Goal: Task Accomplishment & Management: Use online tool/utility

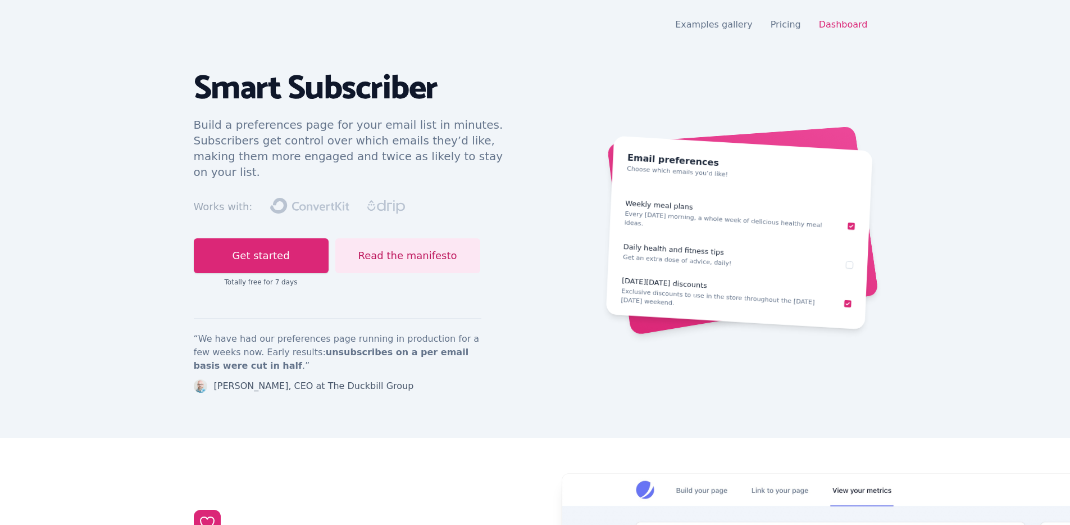
click at [838, 33] on nav "Open main menu Examples gallery Pricing Dashboard" at bounding box center [535, 24] width 683 height 22
click at [839, 30] on div "Examples gallery Pricing Dashboard" at bounding box center [775, 24] width 201 height 13
click at [838, 22] on link "Dashboard" at bounding box center [843, 24] width 49 height 11
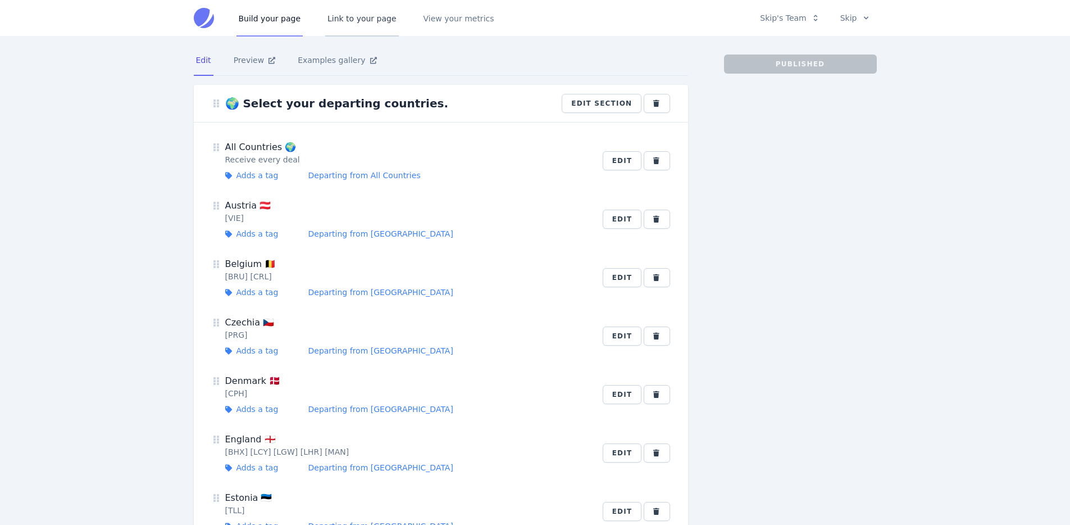
click at [337, 26] on link "Link to your page" at bounding box center [362, 17] width 74 height 37
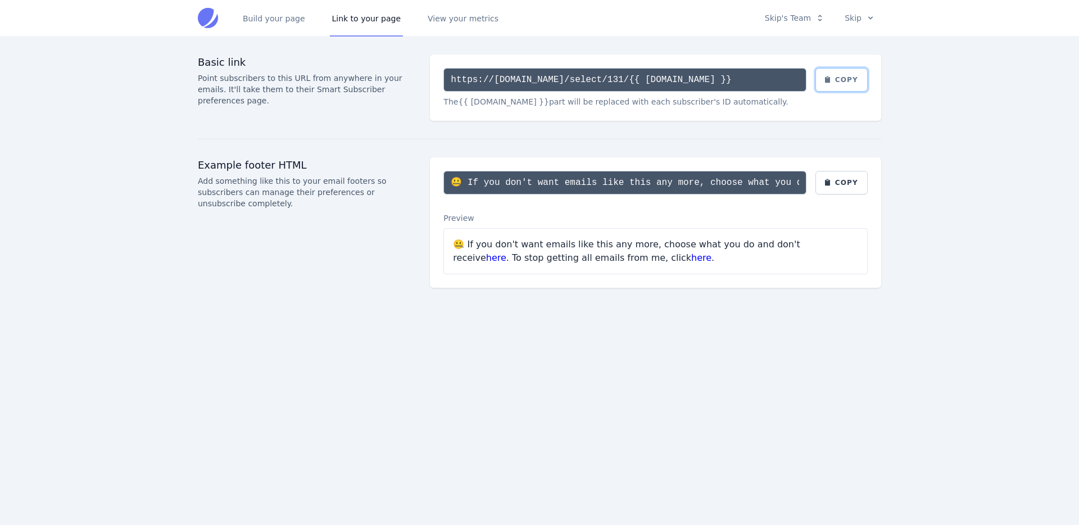
click at [844, 70] on button "Copy" at bounding box center [841, 80] width 53 height 24
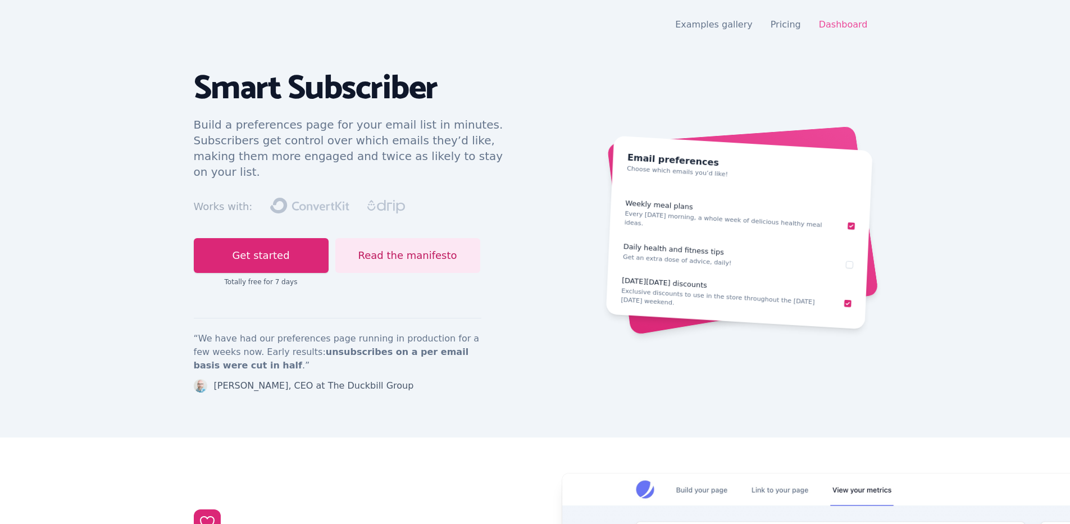
click at [836, 26] on link "Dashboard" at bounding box center [843, 24] width 49 height 11
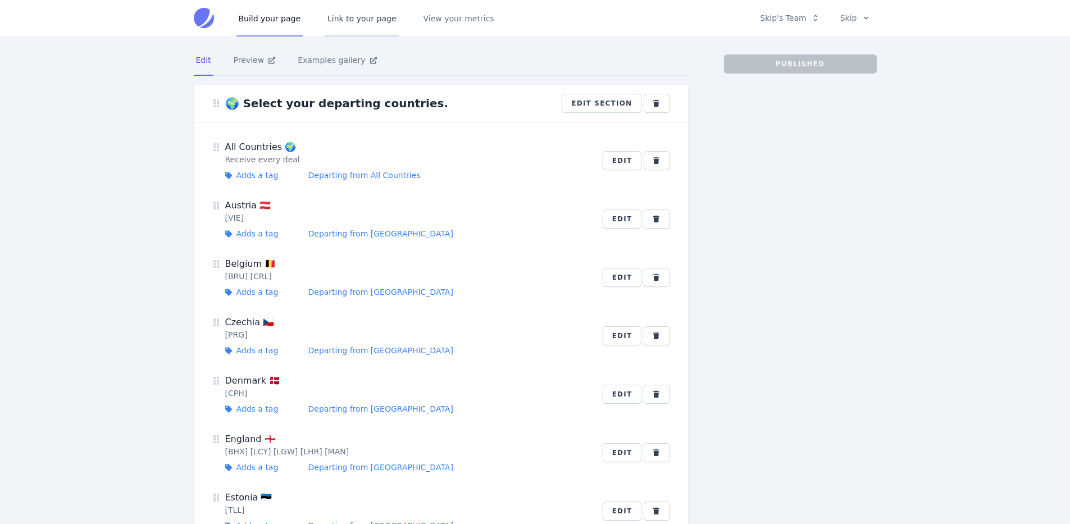
click at [368, 20] on link "Link to your page" at bounding box center [362, 17] width 74 height 37
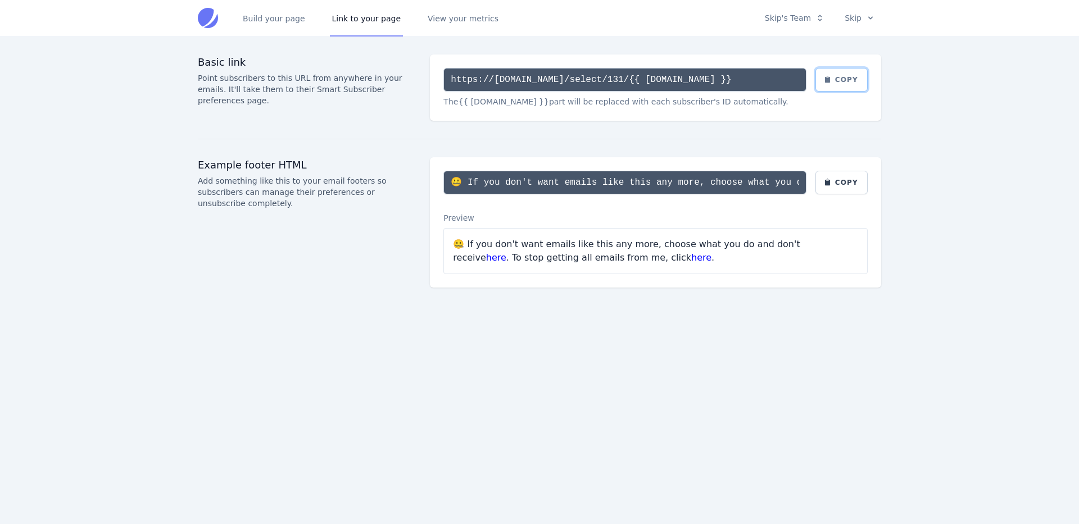
click at [832, 79] on button "Copy" at bounding box center [841, 80] width 53 height 24
